Goal: Transaction & Acquisition: Subscribe to service/newsletter

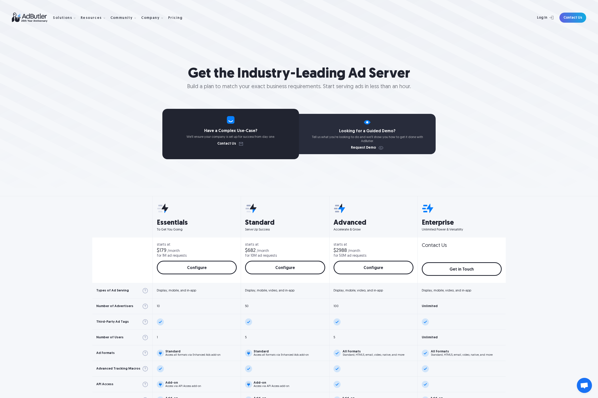
click at [31, 19] on img at bounding box center [32, 18] width 41 height 10
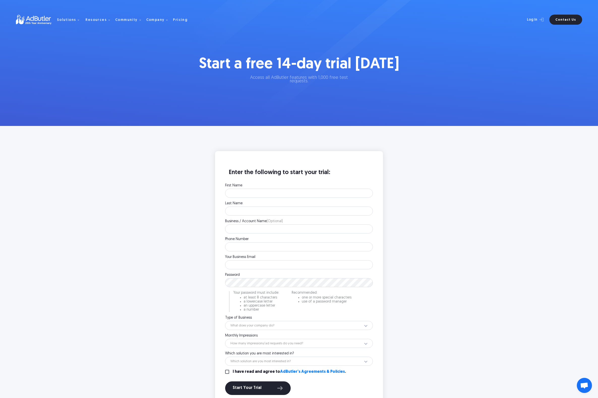
click at [256, 184] on label "First Name" at bounding box center [299, 186] width 148 height 4
click at [256, 189] on input "First Name" at bounding box center [299, 193] width 148 height 9
click at [255, 193] on input "First Name" at bounding box center [299, 193] width 148 height 9
type input "[PERSON_NAME]"
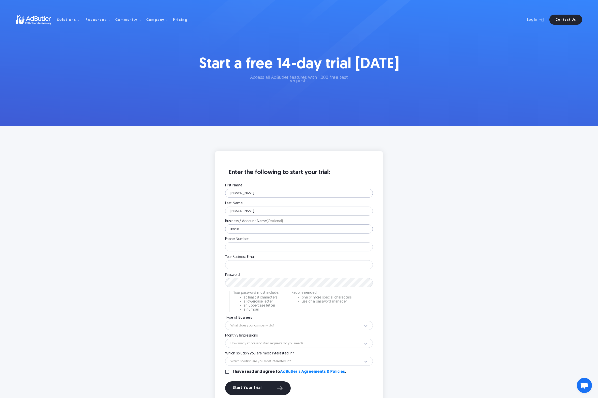
type input "Ikonik"
type input "7193221618"
type input "[EMAIL_ADDRESS][DOMAIN_NAME]"
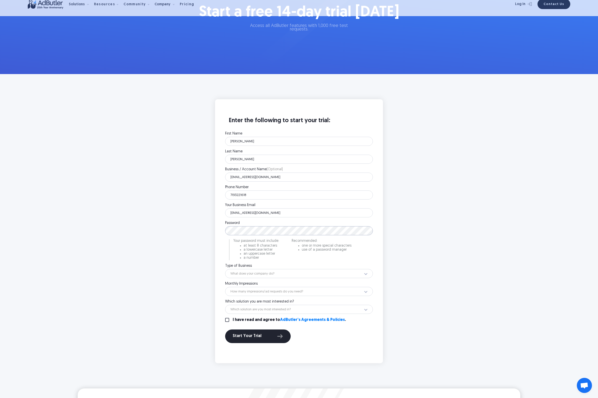
scroll to position [55, 0]
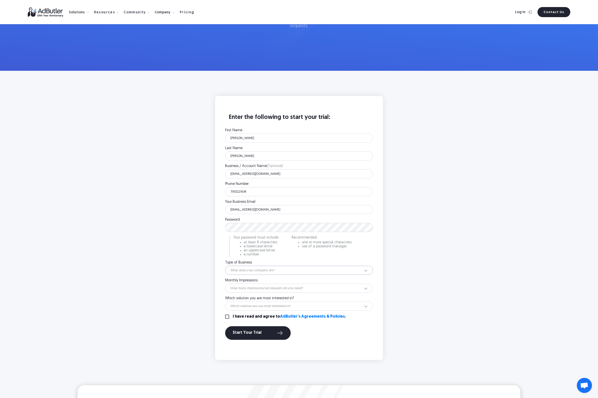
click at [266, 274] on select "What does your company do? Ad Network Agency Advertiser Brand Publisher SSP DSP…" at bounding box center [299, 270] width 148 height 9
select select "32"
click at [225, 266] on select "What does your company do? Ad Network Agency Advertiser Brand Publisher SSP DSP…" at bounding box center [299, 270] width 148 height 9
click at [259, 288] on select "How many impressions/ad requests do you need? Less than 1 million 1 - 10 millio…" at bounding box center [299, 288] width 148 height 9
select select "12"
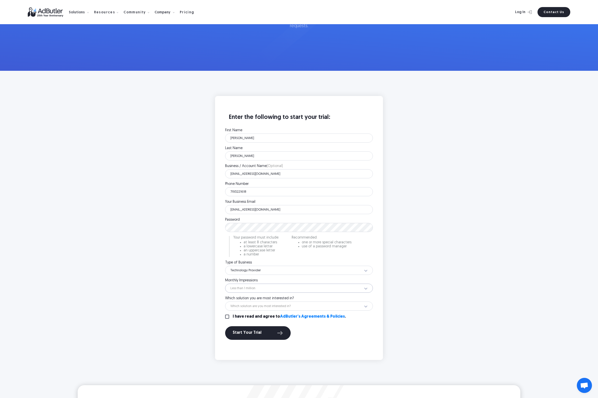
click at [225, 284] on select "How many impressions/ad requests do you need? Less than 1 million 1 - 10 millio…" at bounding box center [299, 288] width 148 height 9
click at [263, 307] on select "Which solution are you most interested in? Display Ad Server Supply-Side Progra…" at bounding box center [299, 306] width 148 height 9
select select "Video Ad Server"
click at [225, 302] on select "Which solution are you most interested in? Display Ad Server Supply-Side Progra…" at bounding box center [299, 306] width 148 height 9
click at [251, 318] on label "I have read and agree to AdButler's Agreements & Policies ." at bounding box center [289, 317] width 113 height 4
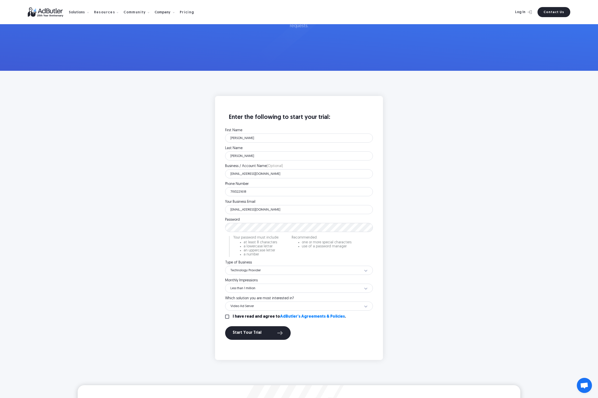
click at [229, 318] on input "I have read and agree to AdButler's Agreements & Policies ." at bounding box center [227, 317] width 4 height 4
checkbox input "true"
click at [254, 330] on button "Start Your Trial" at bounding box center [258, 333] width 66 height 14
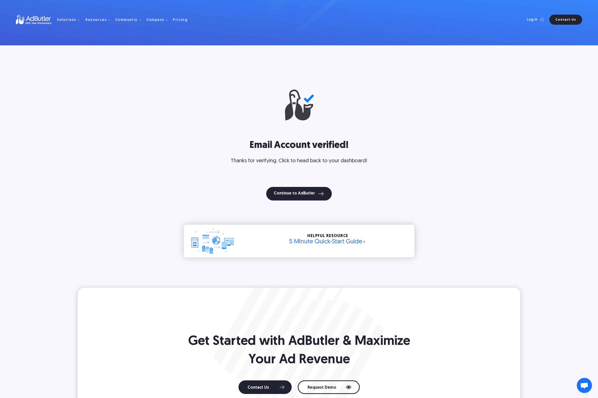
click at [332, 244] on span "Quick-Start Guide" at bounding box center [341, 242] width 52 height 6
click at [293, 195] on button "Continue to AdButler" at bounding box center [299, 194] width 66 height 14
